Goal: Find specific page/section: Find specific page/section

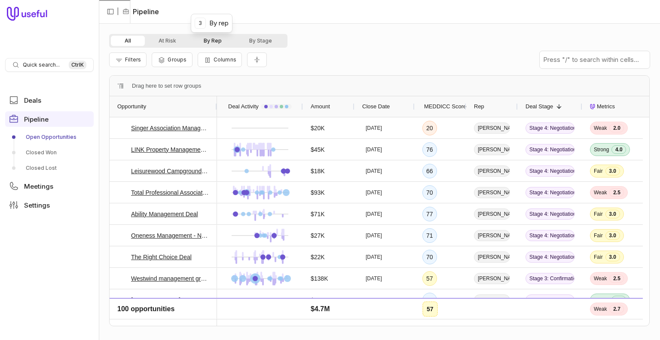
click at [214, 40] on button "By Rep" at bounding box center [213, 41] width 46 height 10
